Goal: Information Seeking & Learning: Learn about a topic

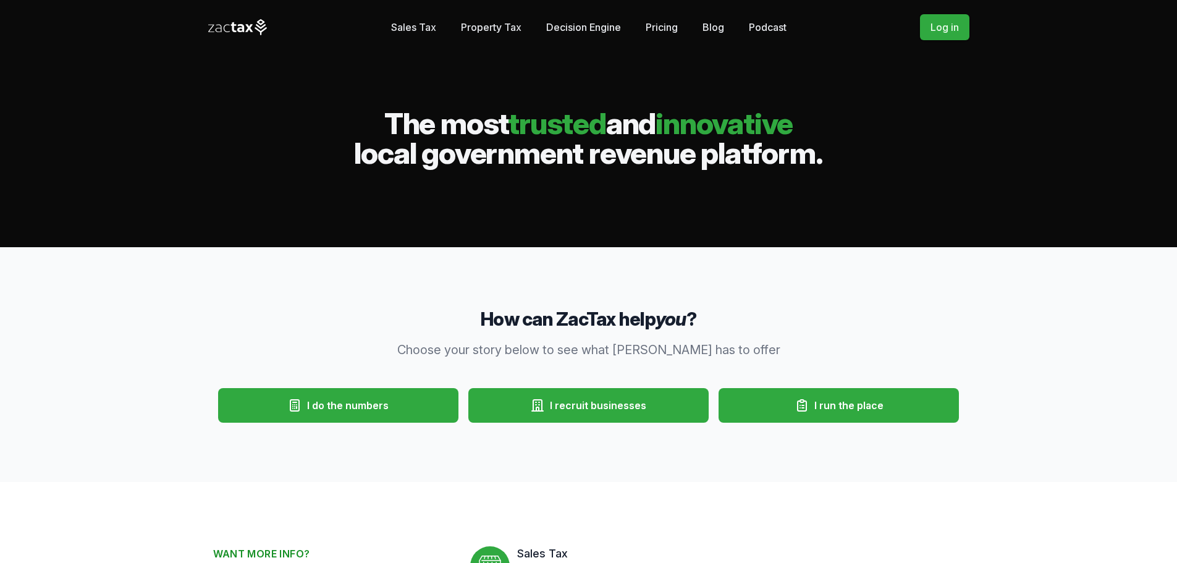
click at [931, 22] on link "Log in" at bounding box center [944, 27] width 49 height 26
click at [947, 20] on link "Log in" at bounding box center [944, 27] width 49 height 26
click at [658, 23] on link "Pricing" at bounding box center [662, 27] width 32 height 25
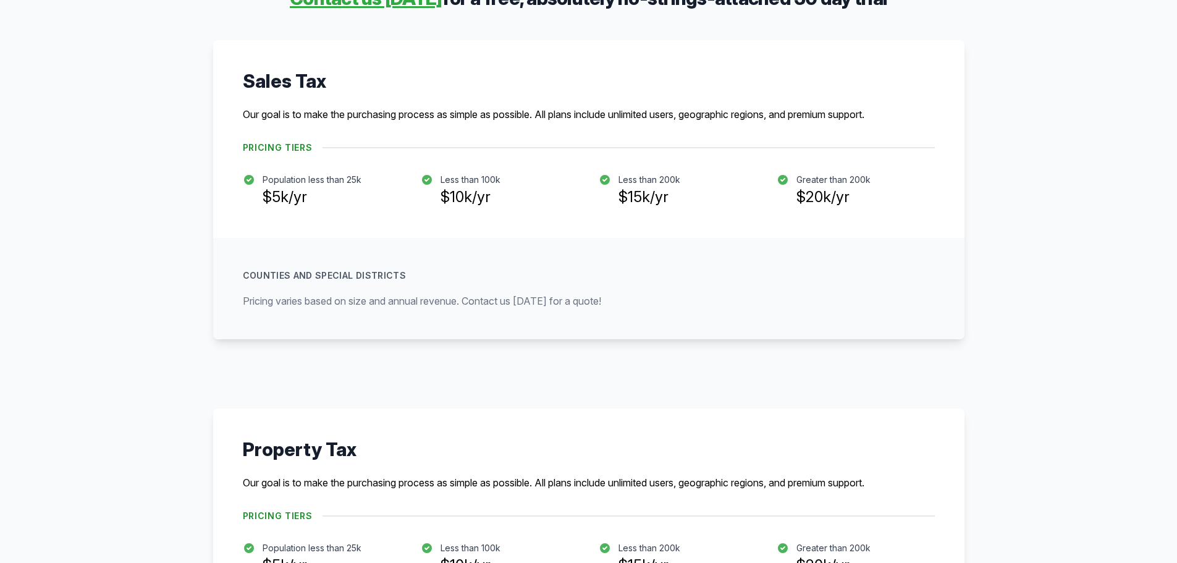
scroll to position [309, 0]
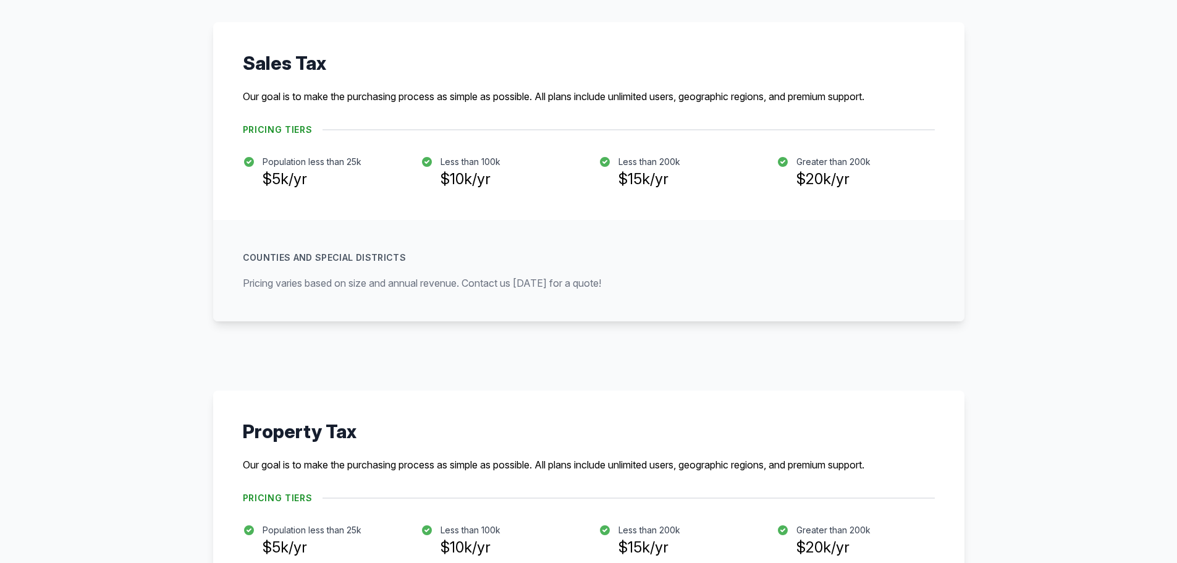
drag, startPoint x: 269, startPoint y: 163, endPoint x: 833, endPoint y: 164, distance: 563.6
click at [833, 164] on ul "Population less than 25k $5k/yr Less than 100k $10k/yr $15k/yr $20k/yr" at bounding box center [589, 173] width 692 height 35
click at [833, 164] on p "Greater than 200k" at bounding box center [834, 162] width 74 height 12
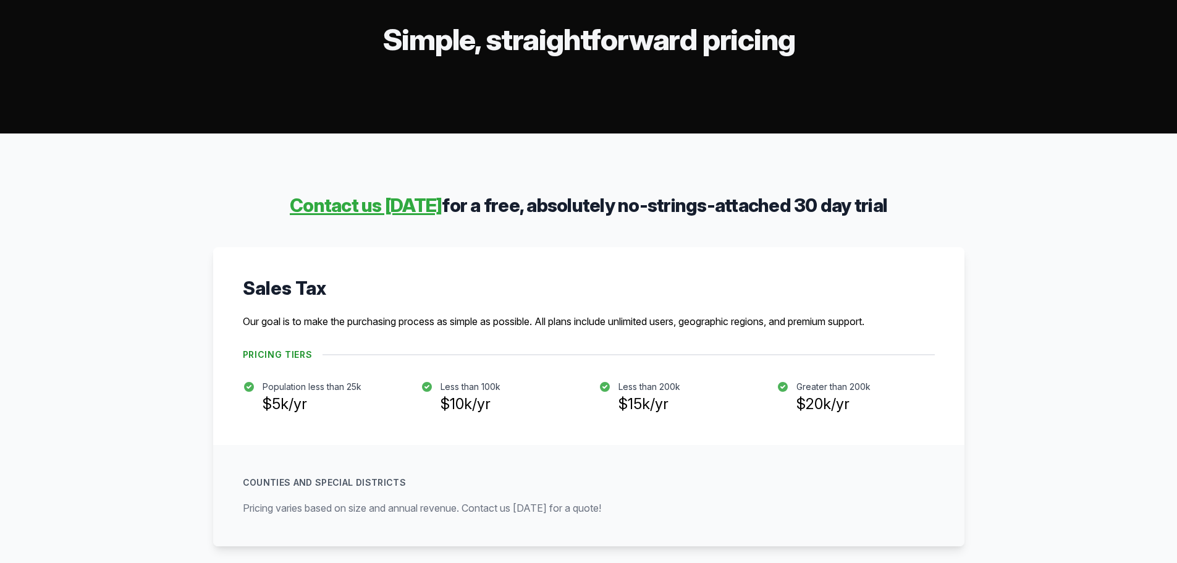
scroll to position [62, 0]
